Goal: Communication & Community: Answer question/provide support

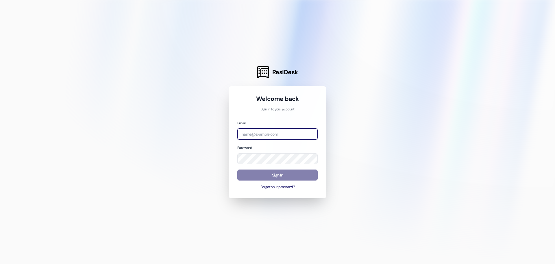
click at [253, 137] on input "email" at bounding box center [277, 133] width 80 height 11
type input "[EMAIL_ADDRESS][DOMAIN_NAME]"
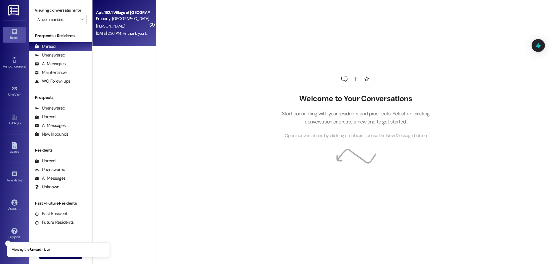
click at [117, 31] on div "[DATE] 7:36 PM: Hi, thank you for your message. Our team will get back to you […" at bounding box center [185, 33] width 178 height 5
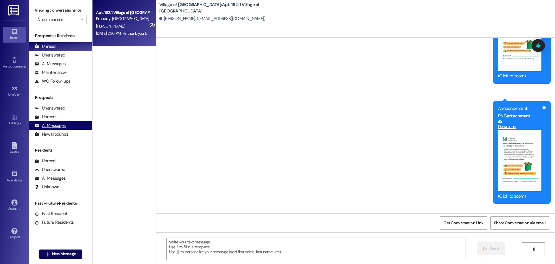
scroll to position [10034, 0]
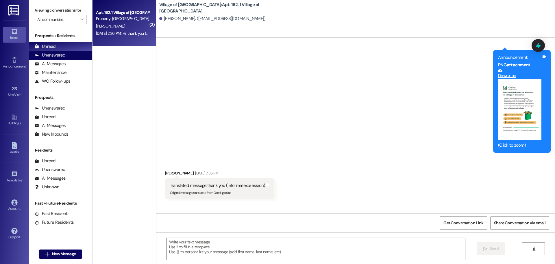
click at [55, 53] on div "Unanswered" at bounding box center [50, 55] width 31 height 6
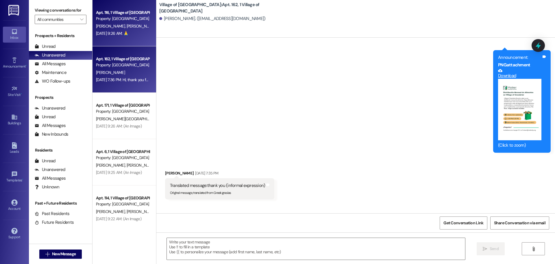
click at [127, 38] on div "Apt. 116, 1 Village of [GEOGRAPHIC_DATA] Property: Village of [GEOGRAPHIC_DATA]…" at bounding box center [125, 23] width 64 height 46
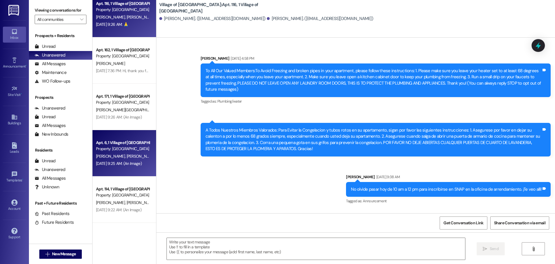
scroll to position [15785, 0]
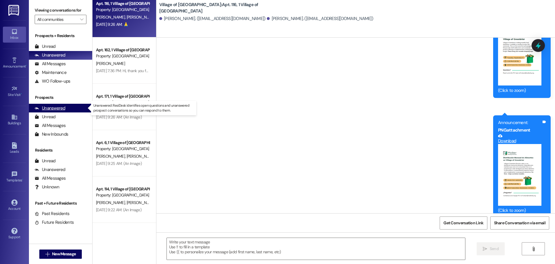
click at [51, 107] on div "Unanswered" at bounding box center [50, 108] width 31 height 6
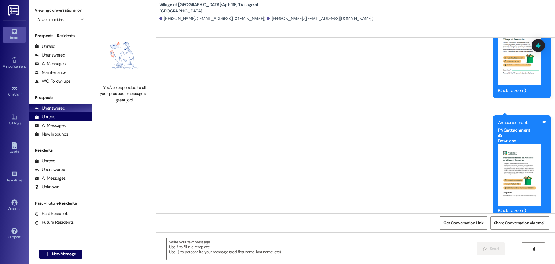
click at [51, 114] on div "Unread" at bounding box center [45, 117] width 21 height 6
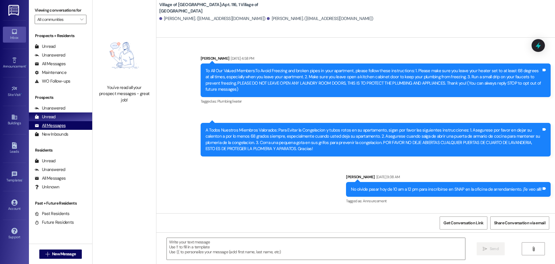
scroll to position [15785, 0]
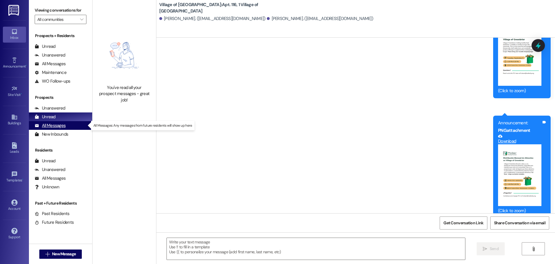
click at [51, 125] on div "All Messages" at bounding box center [50, 125] width 31 height 6
